Goal: Check status: Check status

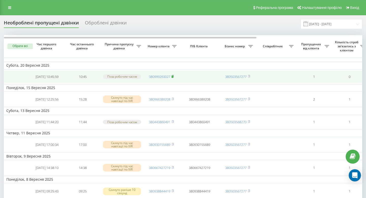
click at [174, 78] on icon at bounding box center [173, 76] width 2 height 3
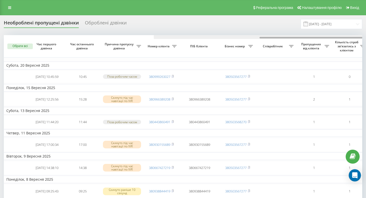
scroll to position [0, 150]
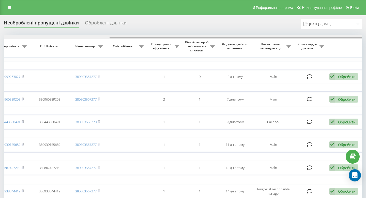
click at [173, 36] on div at bounding box center [183, 37] width 359 height 4
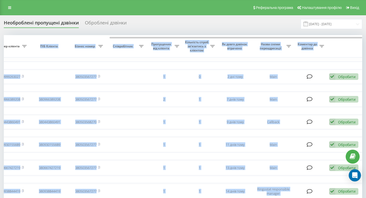
drag, startPoint x: 173, startPoint y: 36, endPoint x: 54, endPoint y: 39, distance: 118.6
click at [54, 39] on div "Обрати всі Час першого дзвінка Час останнього дзвінка Причина пропуску дзвінка …" at bounding box center [183, 180] width 359 height 290
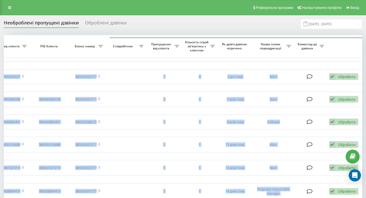
drag, startPoint x: 117, startPoint y: 38, endPoint x: 0, endPoint y: 38, distance: 117.0
click at [0, 39] on div "Необроблені пропущені дзвінки Оброблені дзвінки 01.09.2025 - 30.09.2025 Обрати …" at bounding box center [183, 191] width 366 height 353
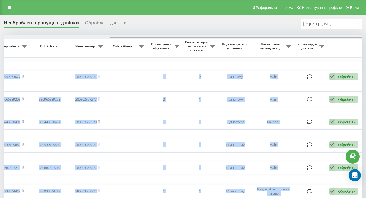
scroll to position [0, 0]
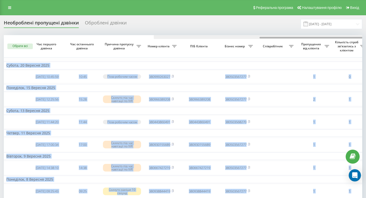
click at [154, 37] on div at bounding box center [333, 37] width 359 height 4
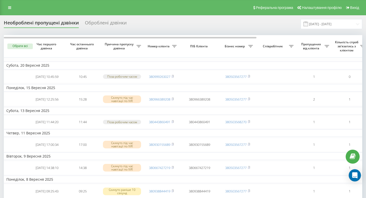
click at [83, 50] on span "Час останнього дзвінка" at bounding box center [82, 46] width 27 height 8
